Goal: Register for event/course

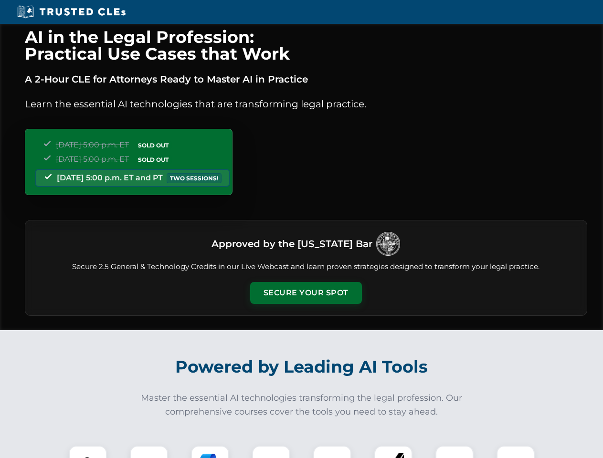
click at [305, 293] on button "Secure Your Spot" at bounding box center [306, 293] width 112 height 22
click at [88, 452] on img at bounding box center [88, 465] width 28 height 28
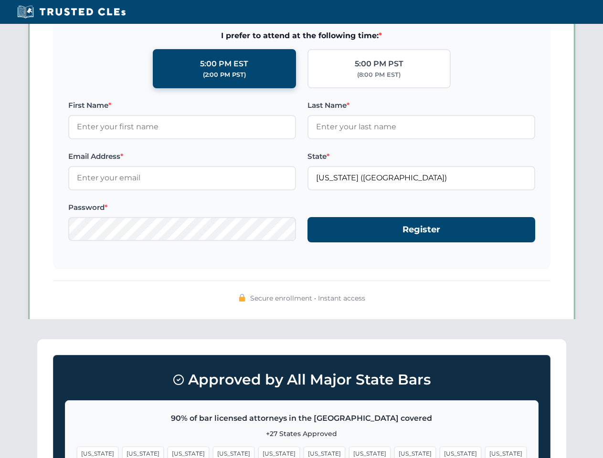
click at [349, 452] on span "[US_STATE]" at bounding box center [370, 454] width 42 height 14
click at [440, 452] on span "[US_STATE]" at bounding box center [461, 454] width 42 height 14
